Goal: Task Accomplishment & Management: Use online tool/utility

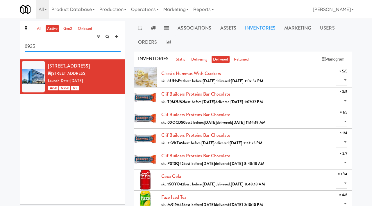
click at [63, 41] on input "6925" at bounding box center [73, 46] width 96 height 11
type input "[MEDICAL_DATA]"
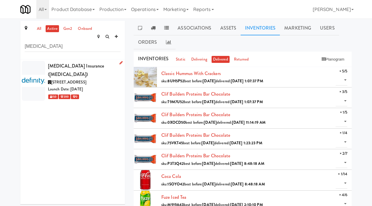
click at [86, 80] on span "[STREET_ADDRESS]" at bounding box center [68, 83] width 35 height 6
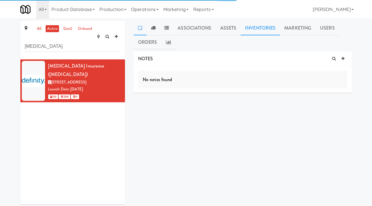
click at [255, 30] on link "Inventories" at bounding box center [259, 28] width 39 height 15
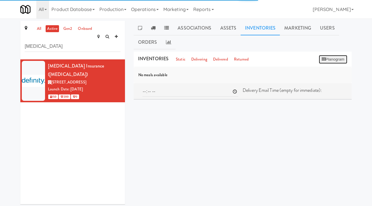
click at [325, 57] on button "Planogram" at bounding box center [333, 59] width 28 height 9
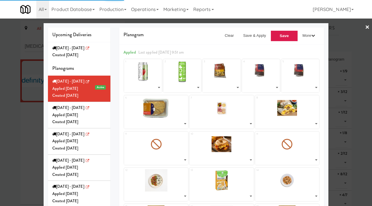
select select "number:247967"
select select "number:224095"
select select "number:261010"
select select "number:261072"
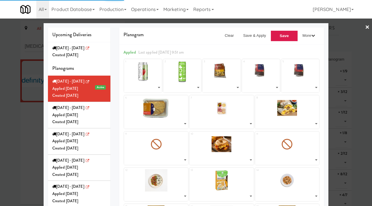
select select "number:264366"
select select "number:264269"
select select "number:264192"
select select "number:264141"
select select "number:264236"
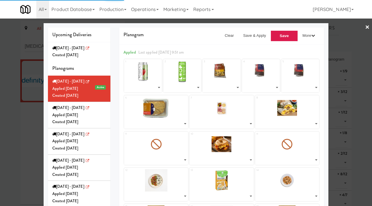
select select "number:264290"
select select "number:263041"
select select "number:264301"
select select "number:262954"
select select "number:262835"
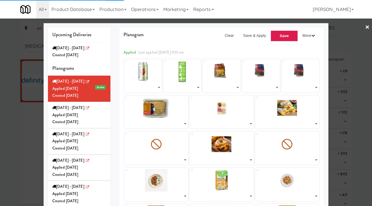
select select "number:262896"
select select "number:262774"
select select "number:262954"
select select "number:257174"
select select "number:260609"
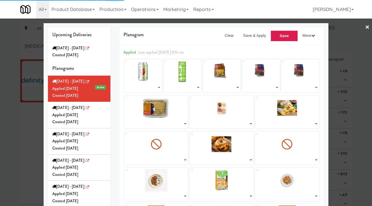
select select "number:261124"
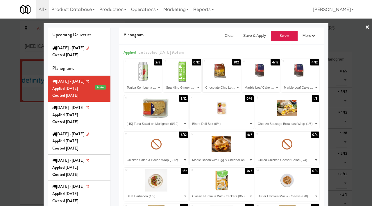
click at [33, 120] on div at bounding box center [186, 103] width 372 height 206
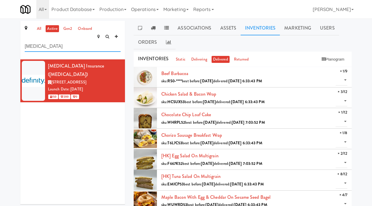
click at [50, 41] on input "[MEDICAL_DATA]" at bounding box center [73, 46] width 96 height 11
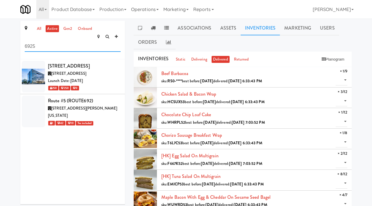
type input "6925"
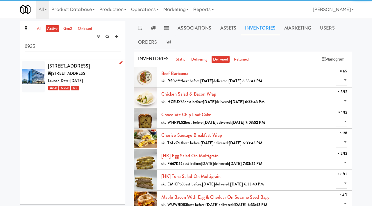
click at [85, 74] on span "[STREET_ADDRESS]" at bounding box center [68, 74] width 35 height 6
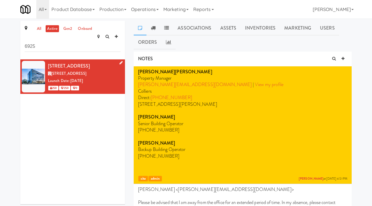
click at [85, 74] on span "[STREET_ADDRESS]" at bounding box center [68, 74] width 35 height 6
click at [256, 28] on link "Inventories" at bounding box center [259, 28] width 39 height 15
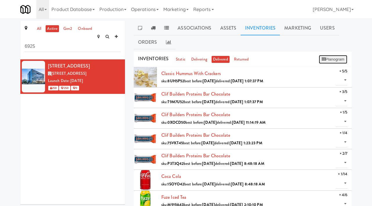
click at [334, 62] on button "Planogram" at bounding box center [333, 59] width 28 height 9
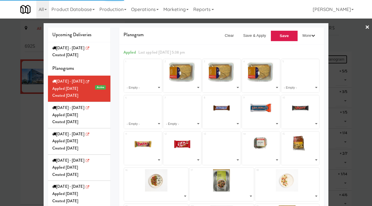
select select "number:264447"
select select "number:264005"
select select "number:260638"
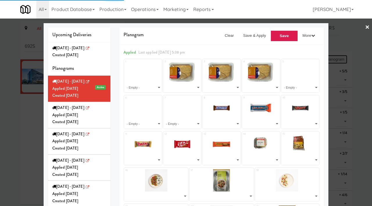
select select "number:221367"
select select "number:264053"
select select "number:257247"
select select "number:244843"
select select "number:245013"
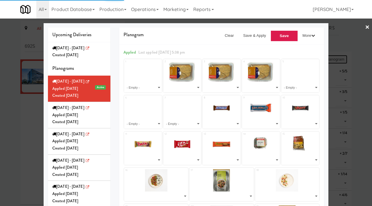
select select "number:264389"
select select "number:263003"
select select "number:262826"
select select "number:262887"
select select "number:262947"
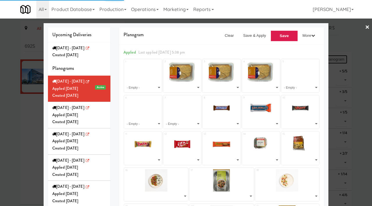
select select "number:263003"
select select "number:262765"
select select "number:227153"
select select "number:260703"
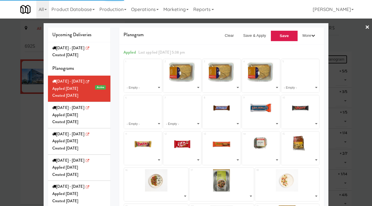
select select "number:213959"
select select "number:260685"
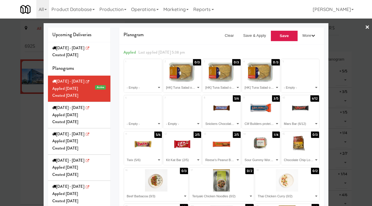
click at [13, 129] on div at bounding box center [186, 103] width 372 height 206
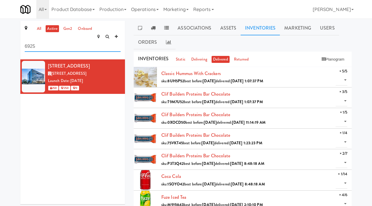
click at [44, 42] on input "6925" at bounding box center [73, 46] width 96 height 11
type input "blackberry"
